Goal: Check status: Check status

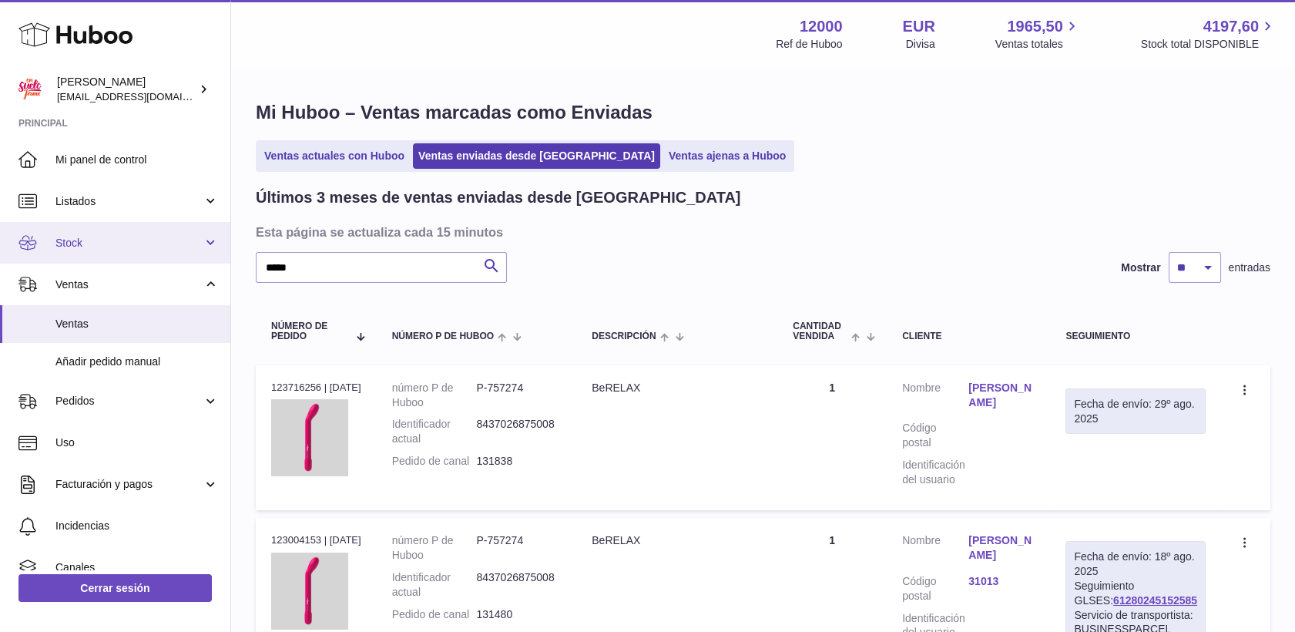
click at [75, 236] on span "Stock" at bounding box center [128, 243] width 147 height 15
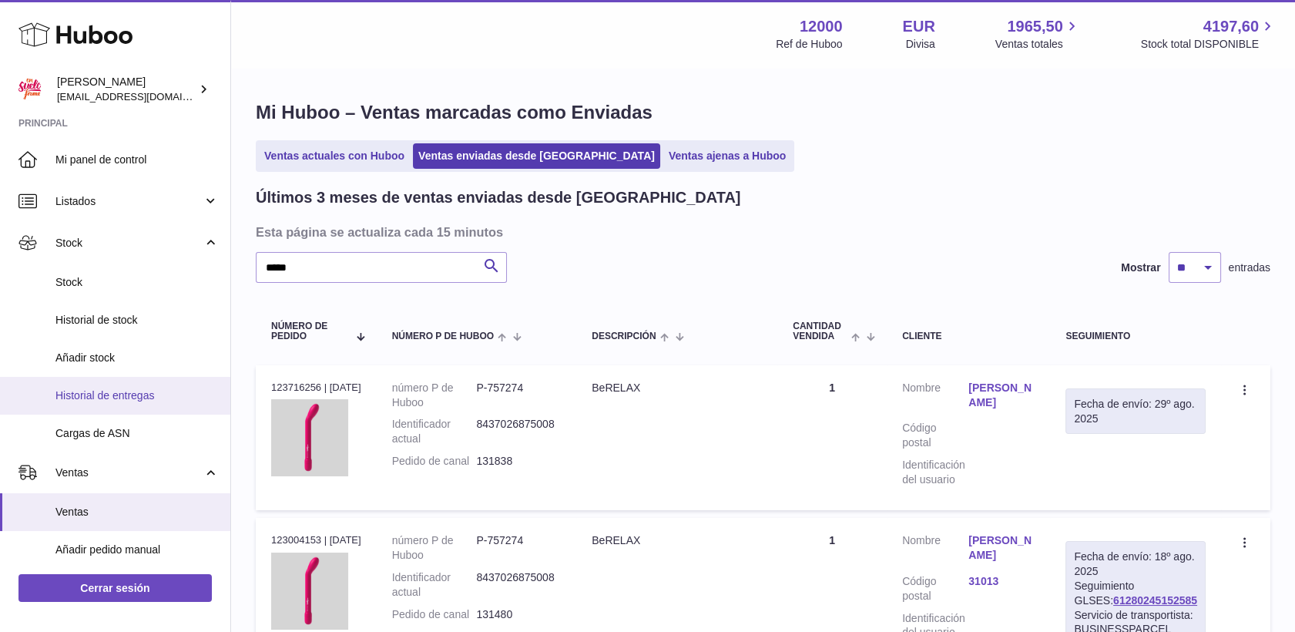
click at [109, 392] on span "Historial de entregas" at bounding box center [136, 395] width 163 height 15
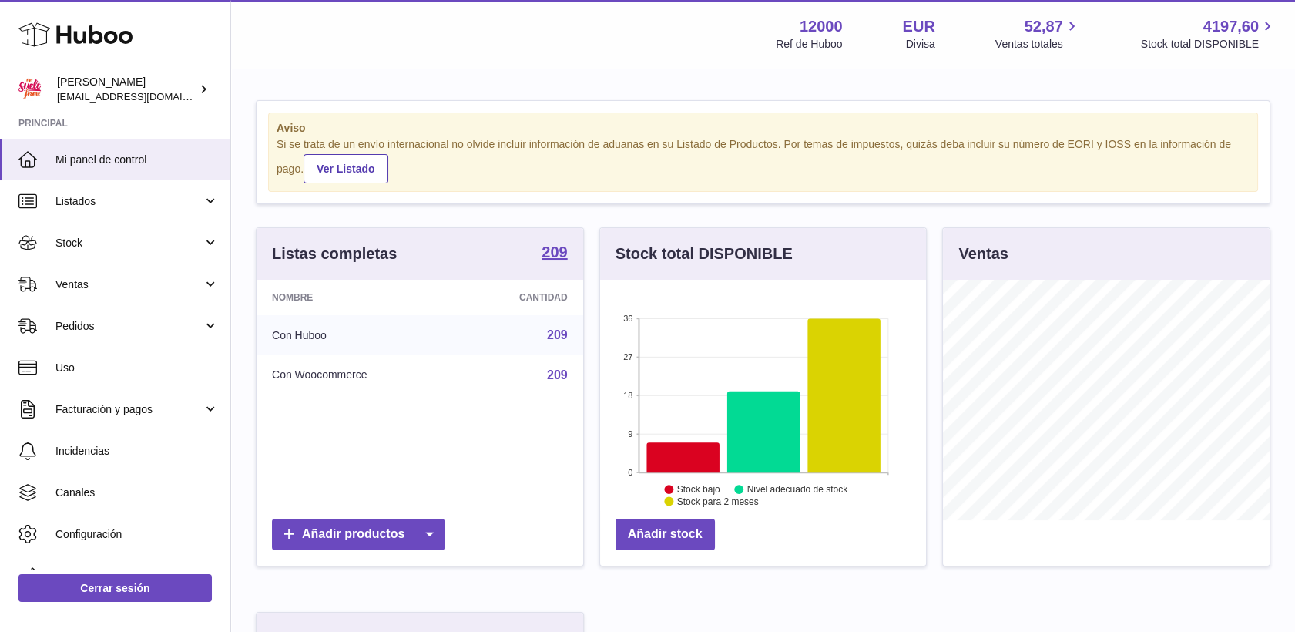
scroll to position [240, 327]
click at [80, 237] on span "Stock" at bounding box center [128, 243] width 147 height 15
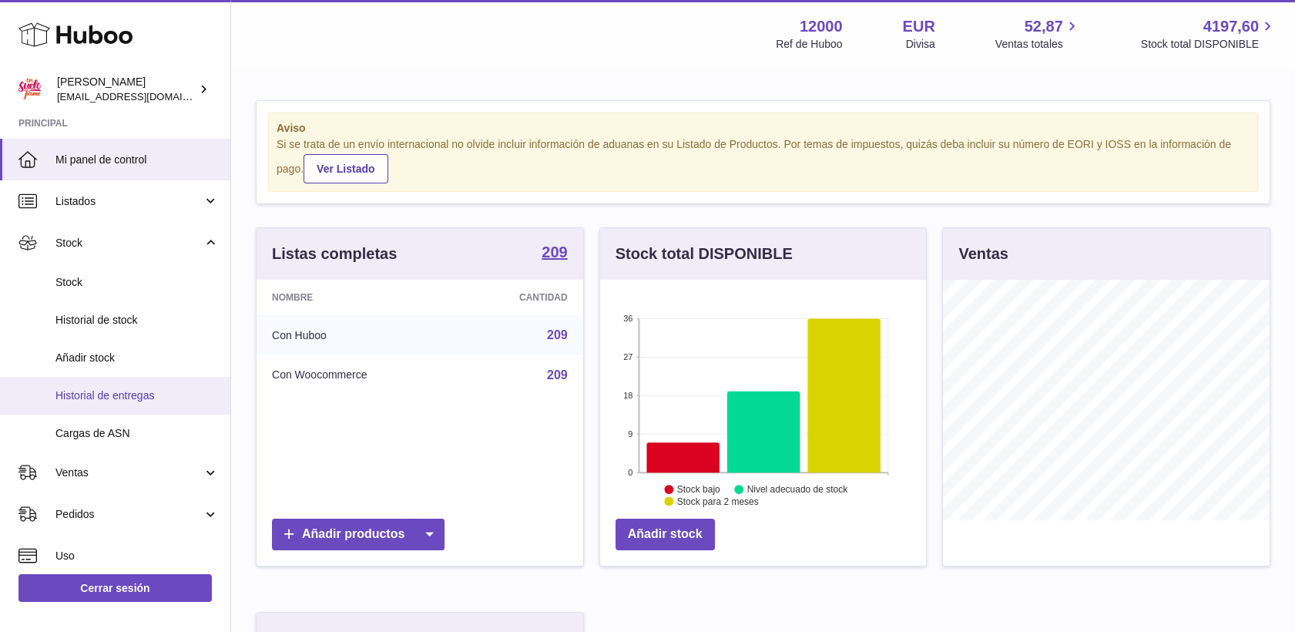
click at [116, 394] on span "Historial de entregas" at bounding box center [136, 395] width 163 height 15
